Goal: Task Accomplishment & Management: Manage account settings

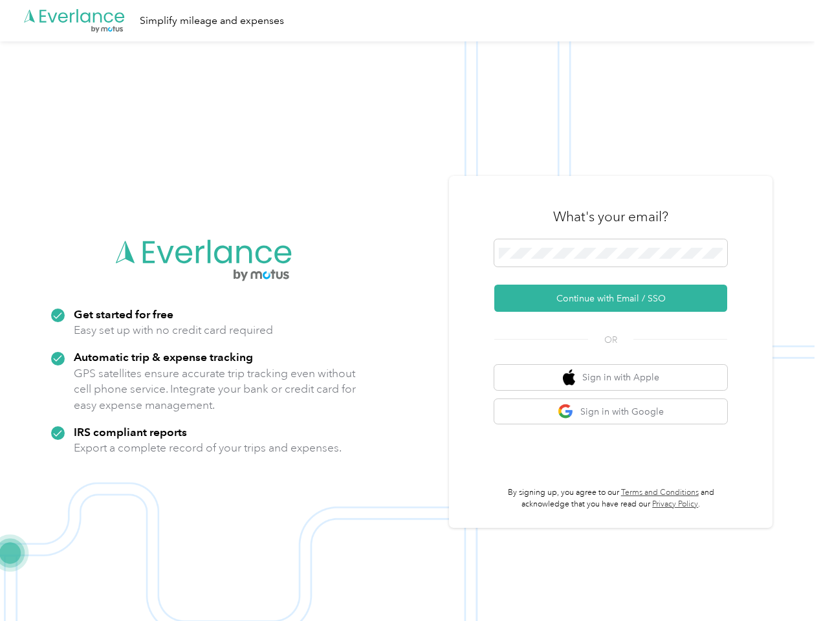
click at [410, 310] on img at bounding box center [407, 351] width 814 height 621
click at [410, 21] on div ".cls-1 { fill: #00adee; } .cls-2 { fill: #fff; } .cls-3 { fill: #707372; } .cls…" at bounding box center [407, 20] width 814 height 41
click at [616, 298] on button "Continue with Email / SSO" at bounding box center [610, 298] width 233 height 27
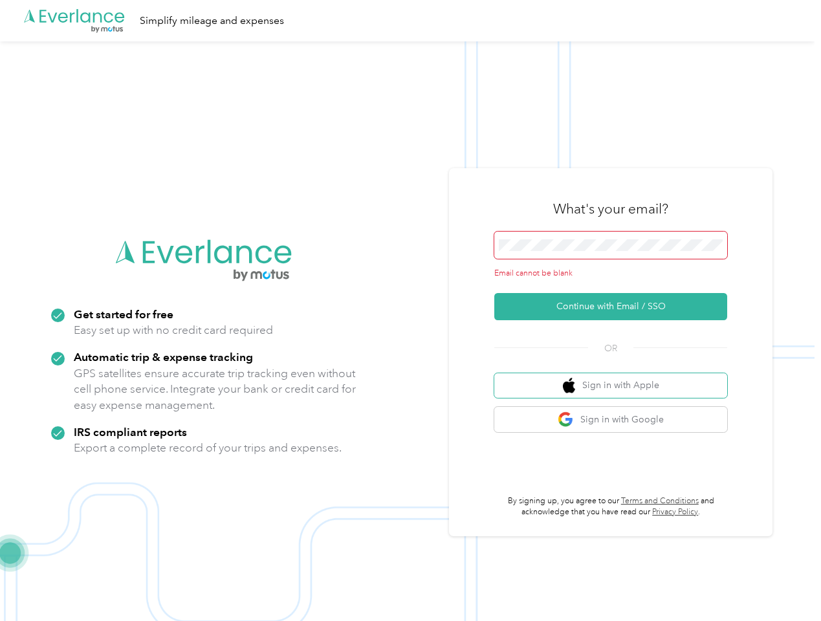
click at [616, 377] on button "Sign in with Apple" at bounding box center [610, 385] width 233 height 25
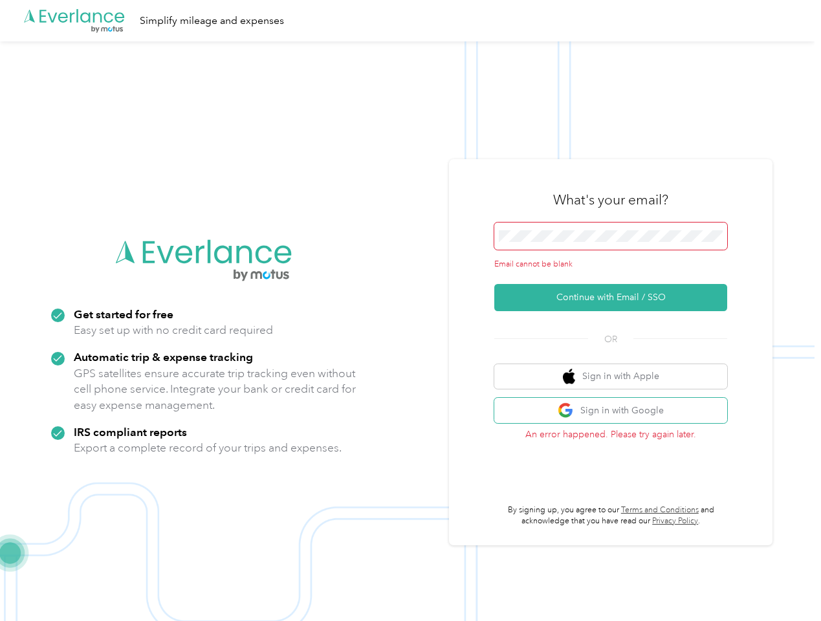
click at [616, 411] on button "Sign in with Google" at bounding box center [610, 410] width 233 height 25
